Goal: Task Accomplishment & Management: Manage account settings

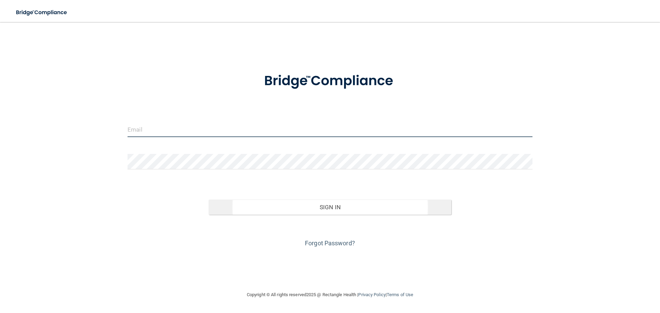
type input "[EMAIL_ADDRESS][DOMAIN_NAME]"
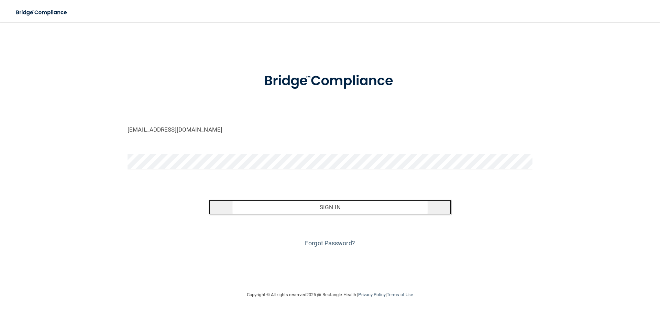
click at [369, 208] on button "Sign In" at bounding box center [330, 207] width 243 height 15
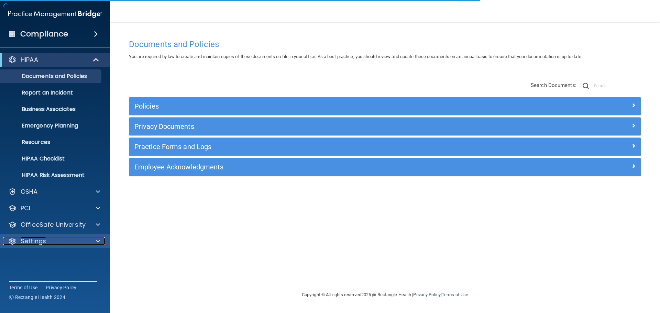
click at [45, 238] on p "Settings" at bounding box center [33, 241] width 25 height 8
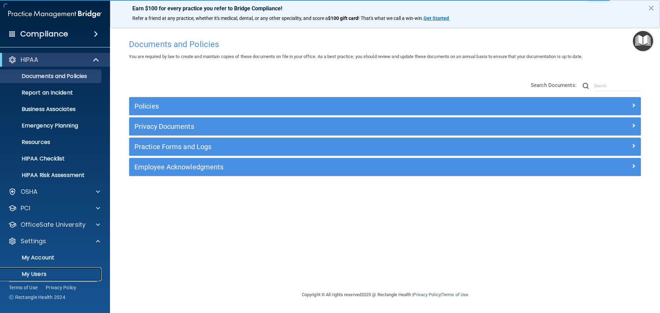
click at [45, 273] on p "My Users" at bounding box center [51, 274] width 94 height 7
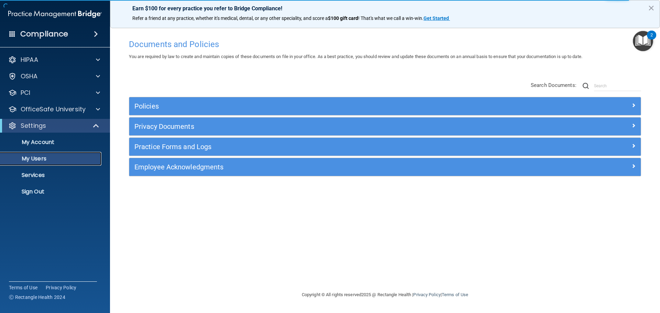
select select "20"
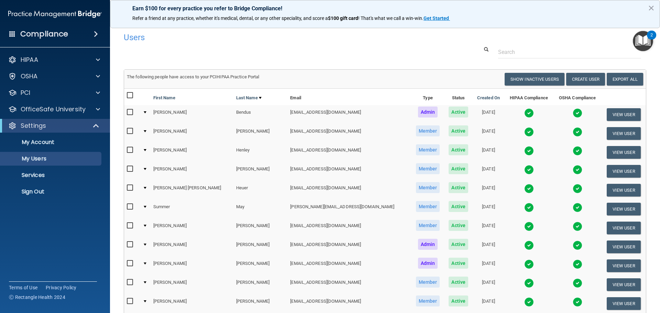
click at [130, 168] on input "checkbox" at bounding box center [131, 168] width 8 height 5
checkbox input "true"
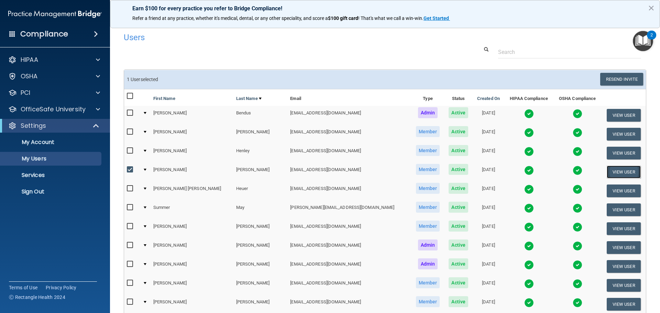
click at [610, 169] on button "View User" at bounding box center [623, 172] width 34 height 13
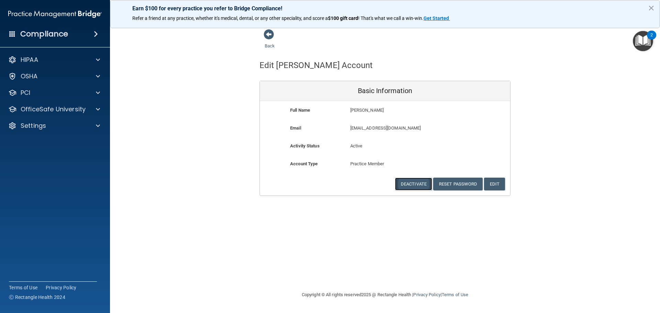
click at [413, 183] on button "Deactivate" at bounding box center [413, 184] width 37 height 13
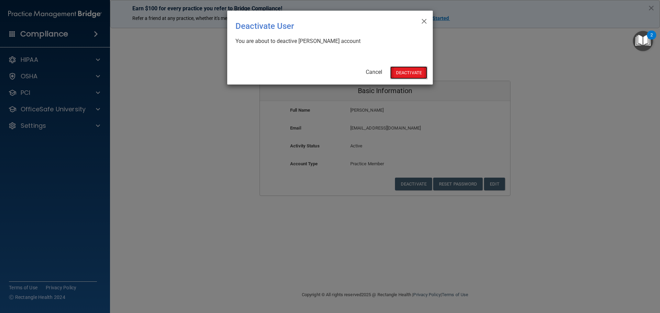
click at [417, 71] on button "Deactivate" at bounding box center [408, 72] width 37 height 13
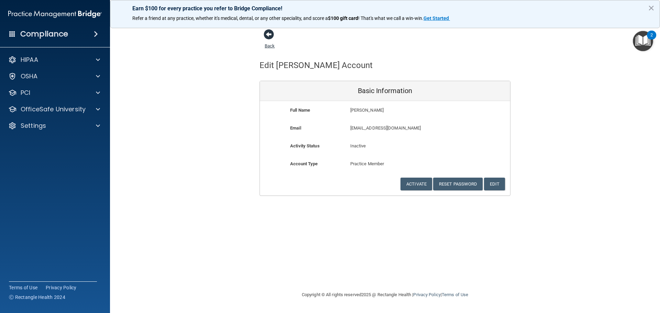
click at [269, 38] on span at bounding box center [269, 34] width 10 height 10
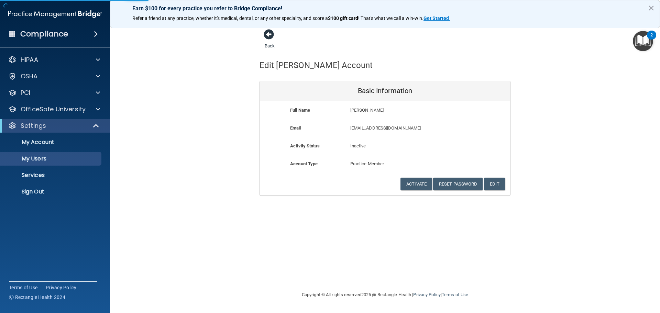
select select "20"
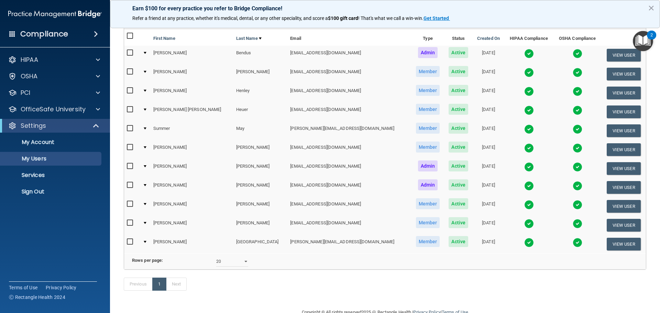
scroll to position [86, 0]
